Goal: Book appointment/travel/reservation

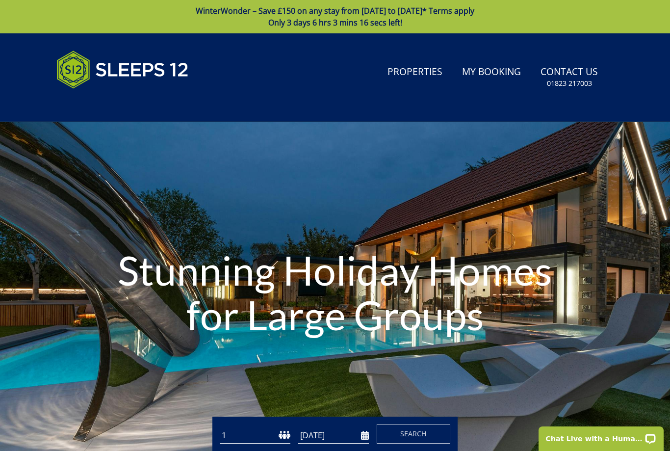
click at [335, 435] on input "[DATE]" at bounding box center [333, 435] width 71 height 16
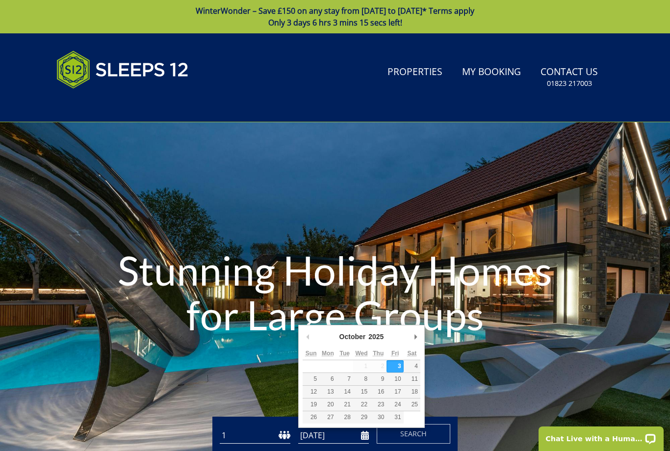
scroll to position [87, 0]
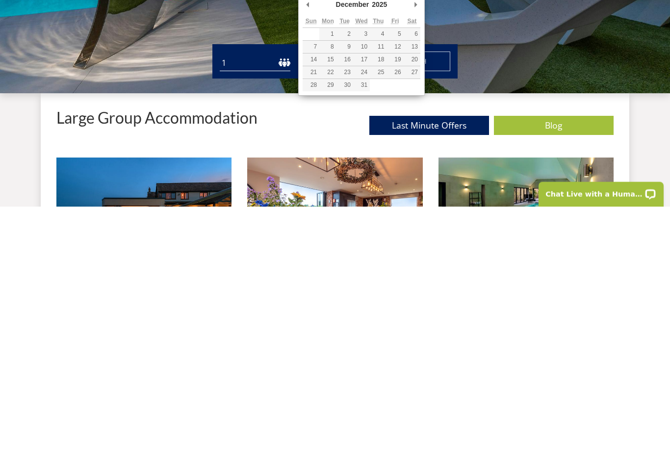
type input "[DATE]"
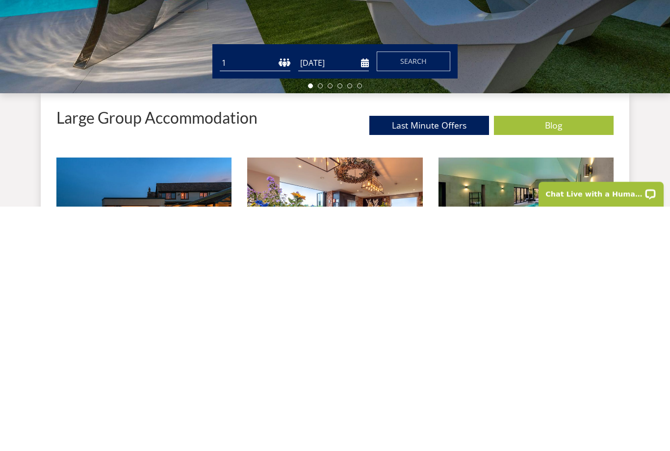
scroll to position [332, 0]
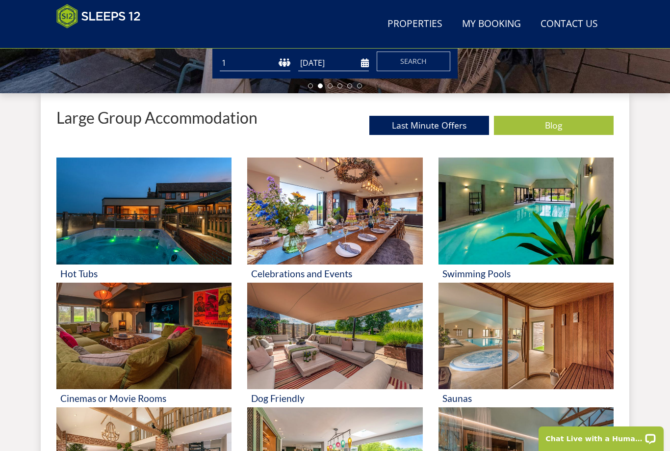
click at [430, 60] on button "Search" at bounding box center [414, 62] width 74 height 20
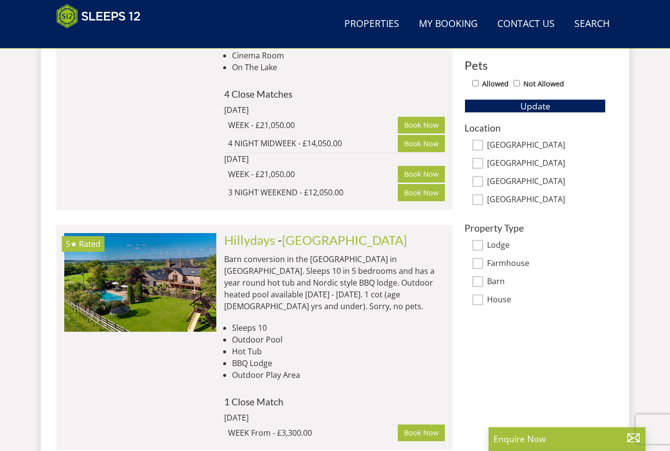
scroll to position [582, 0]
click at [380, 357] on li "BBQ Lodge" at bounding box center [338, 363] width 213 height 12
click at [103, 262] on img at bounding box center [140, 282] width 152 height 98
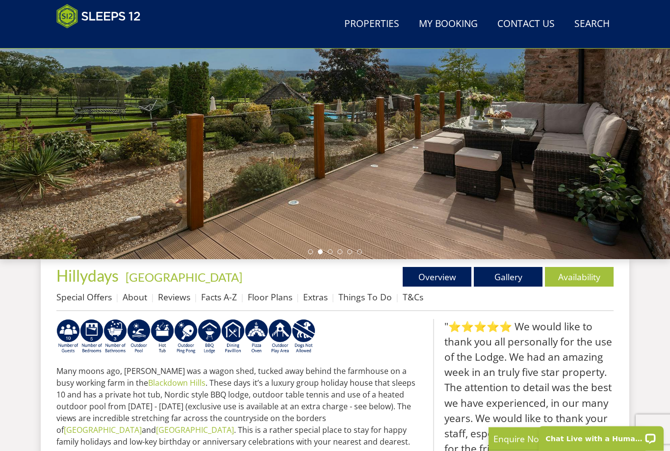
scroll to position [164, 0]
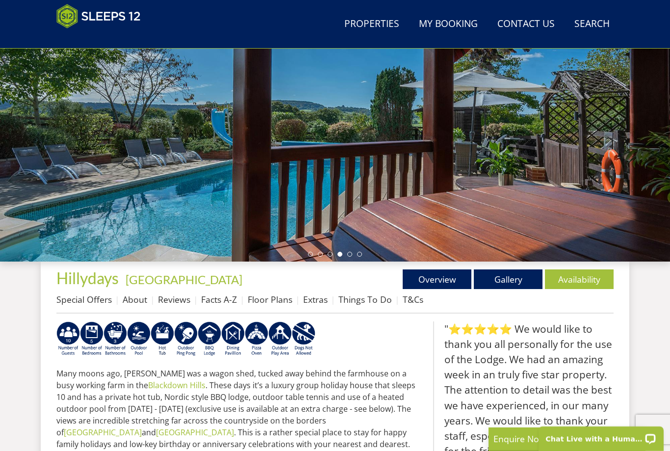
click at [507, 278] on link "Gallery" at bounding box center [508, 279] width 69 height 20
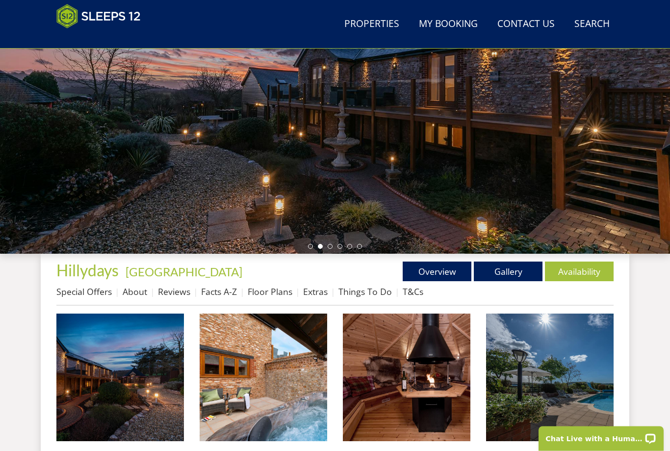
scroll to position [172, 0]
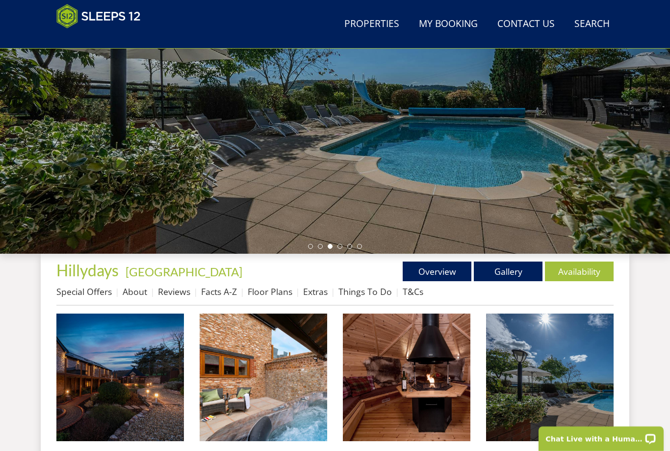
click at [276, 291] on link "Floor Plans" at bounding box center [270, 292] width 45 height 12
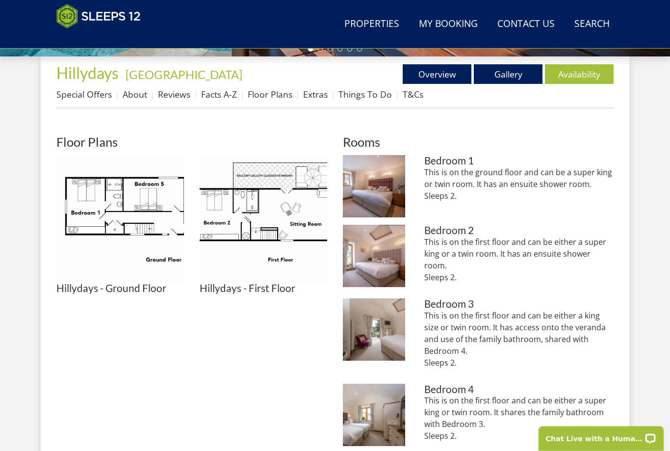
scroll to position [369, 0]
click at [94, 193] on img at bounding box center [120, 219] width 128 height 128
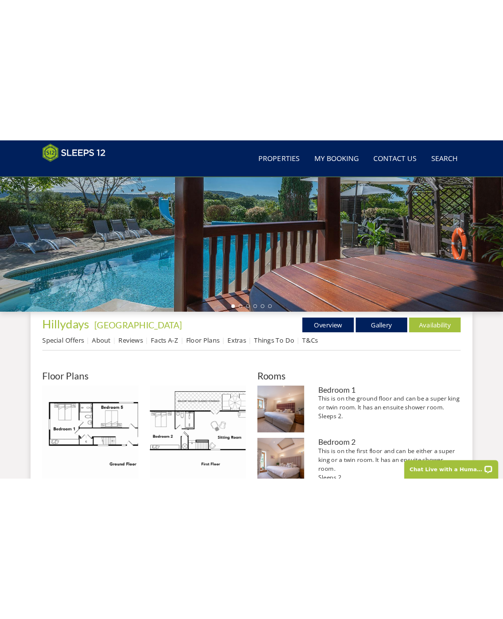
scroll to position [46, 0]
